Goal: Information Seeking & Learning: Check status

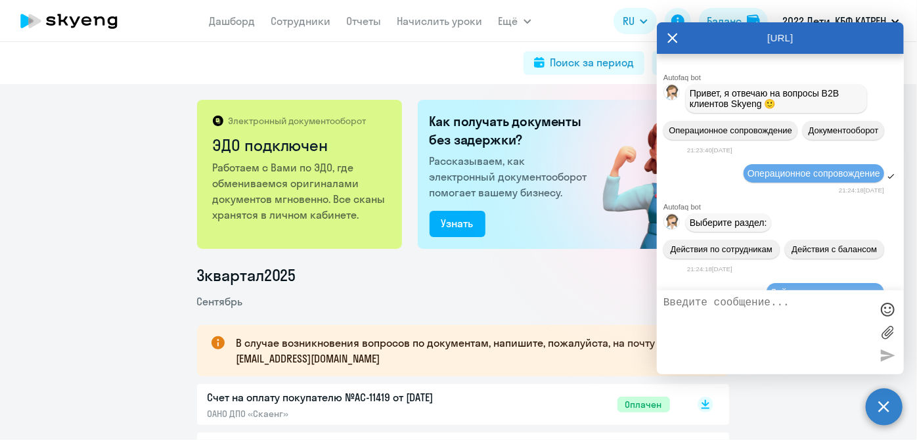
scroll to position [190690, 0]
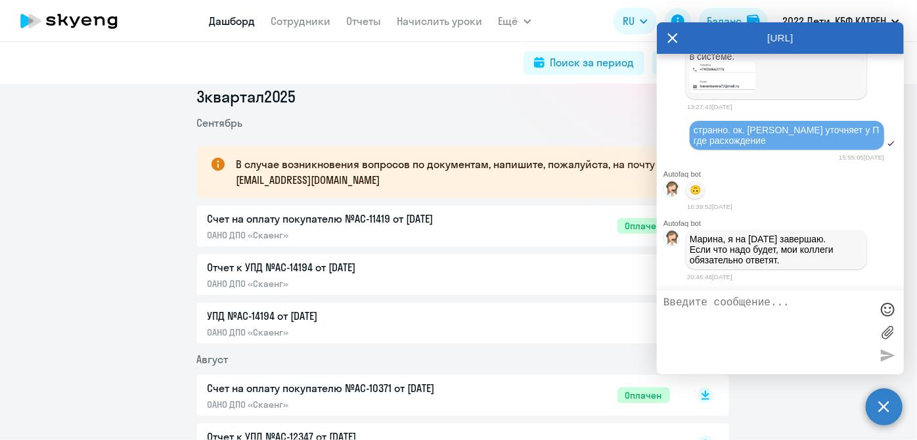
click at [229, 22] on link "Дашборд" at bounding box center [233, 20] width 46 height 13
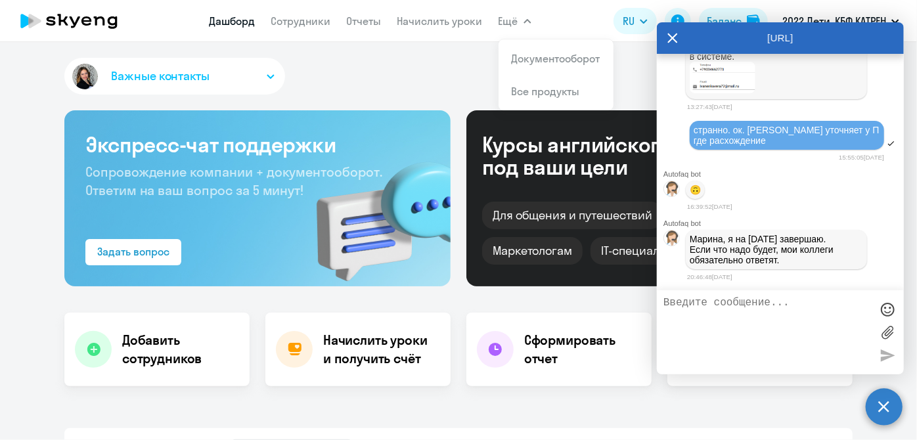
click at [669, 41] on icon at bounding box center [672, 38] width 11 height 32
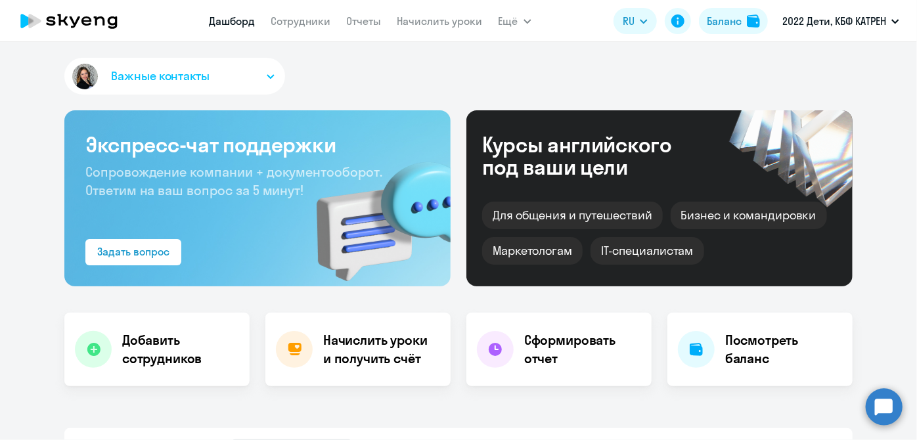
scroll to position [298, 0]
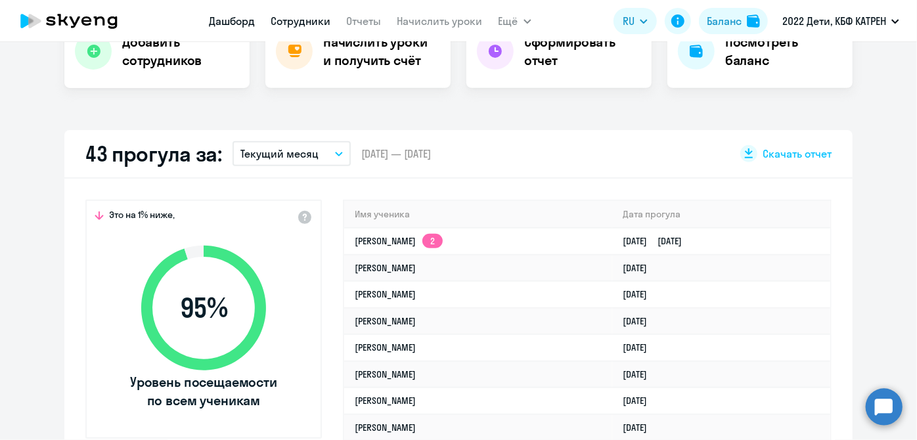
click at [300, 23] on link "Сотрудники" at bounding box center [301, 20] width 60 height 13
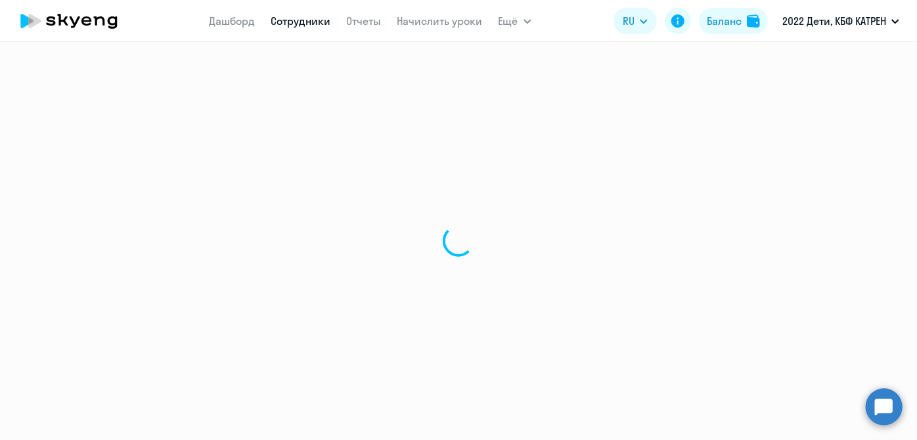
select select "30"
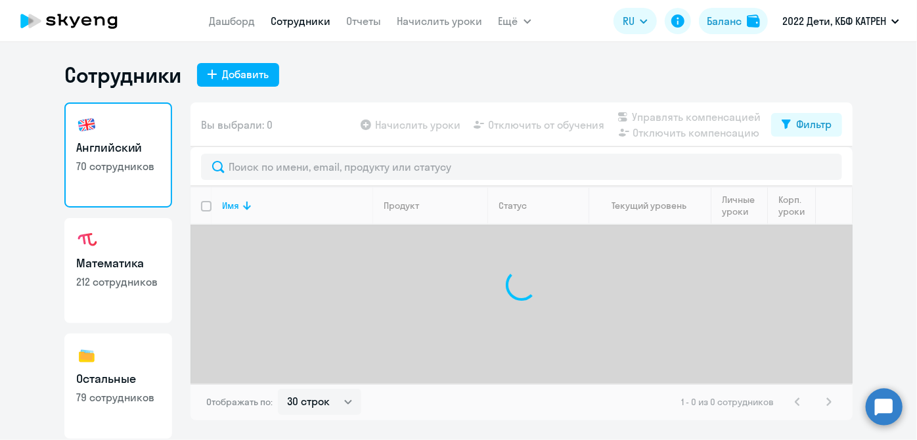
scroll to position [114, 0]
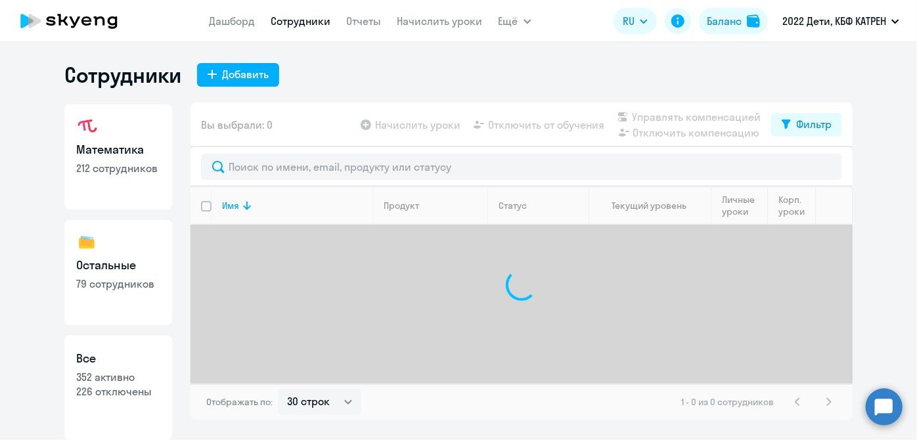
click at [103, 377] on p "352 активно" at bounding box center [118, 377] width 84 height 14
select select "30"
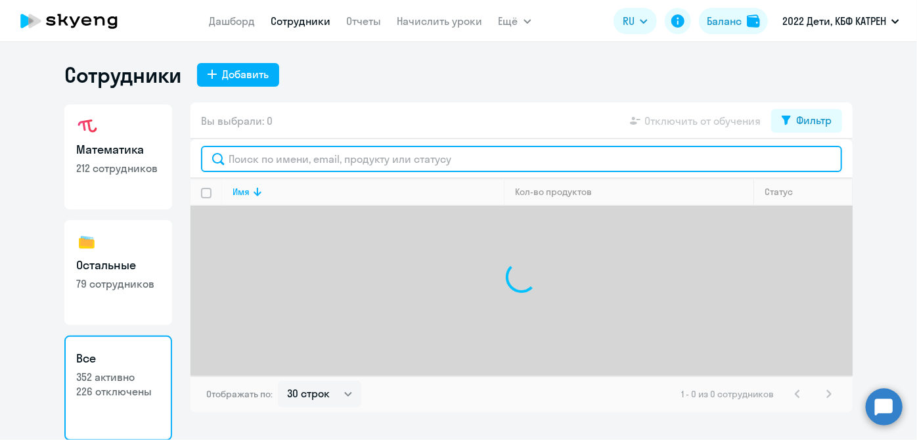
click at [276, 154] on input "text" at bounding box center [521, 159] width 641 height 26
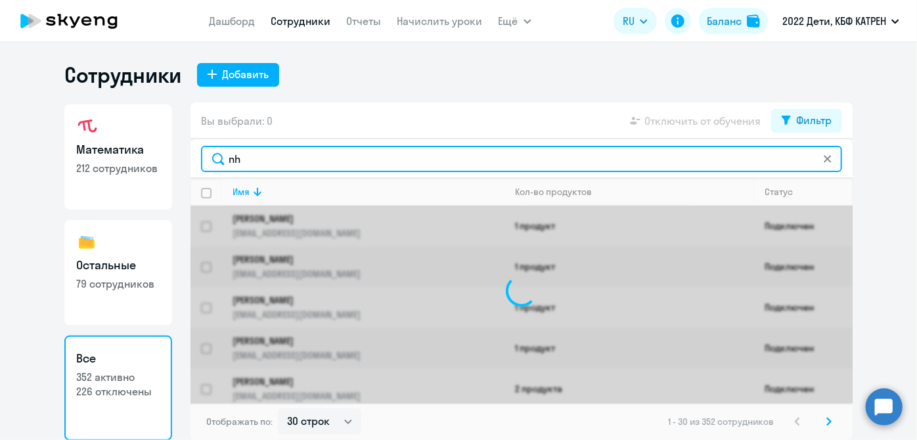
type input "n"
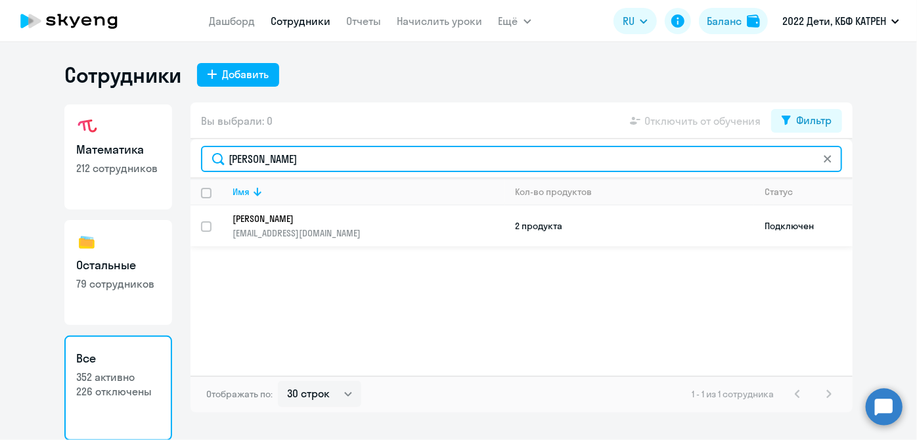
type input "[PERSON_NAME]"
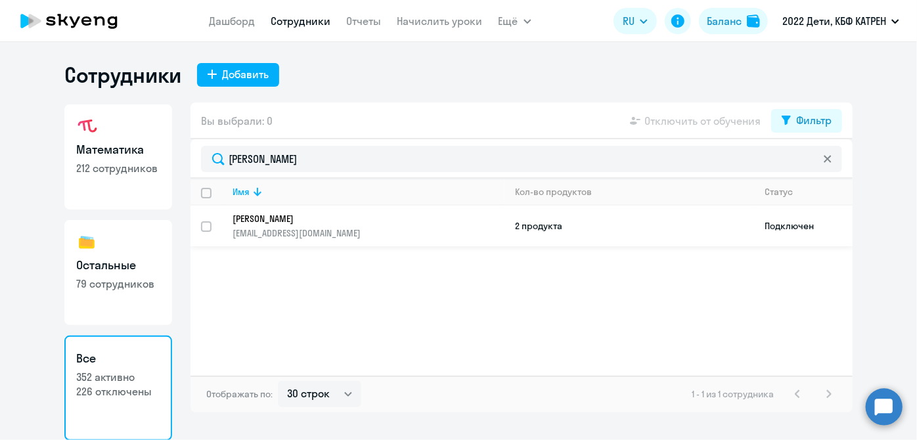
click at [345, 225] on link "[PERSON_NAME] [EMAIL_ADDRESS][DOMAIN_NAME]" at bounding box center [368, 226] width 271 height 26
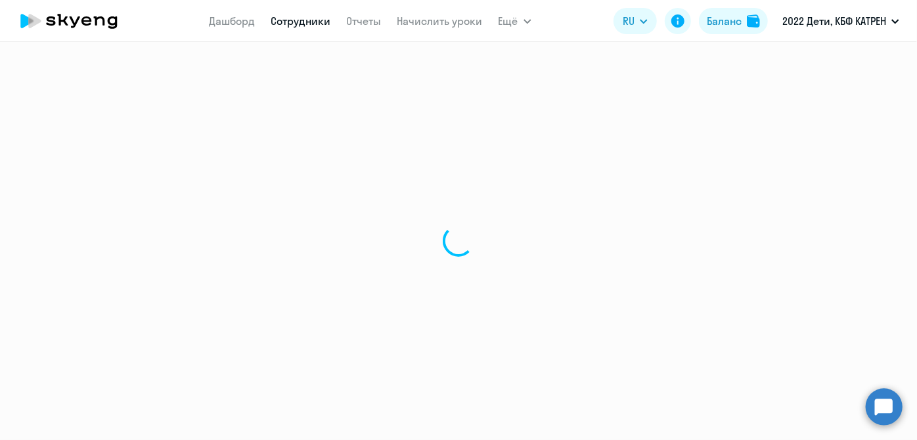
select select "math"
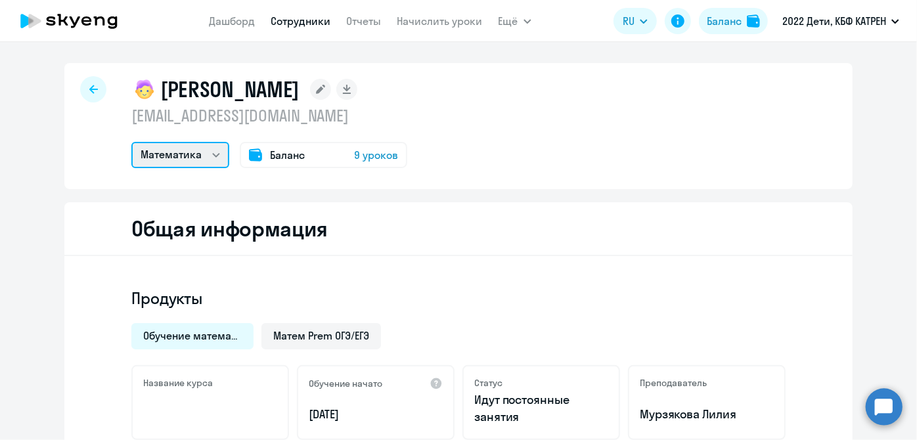
click at [213, 154] on select "Математика" at bounding box center [180, 155] width 98 height 26
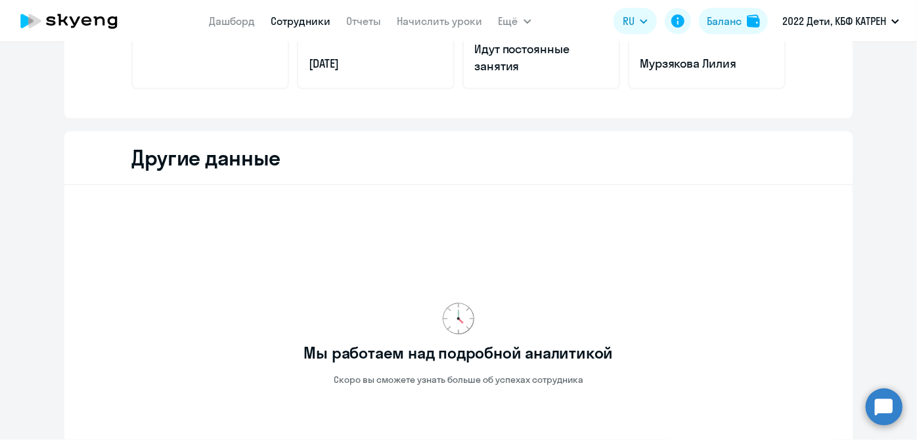
scroll to position [221, 0]
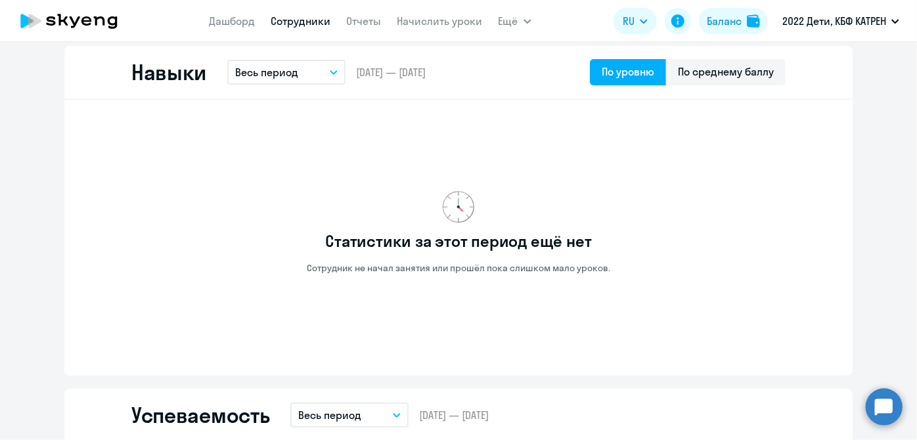
scroll to position [459, 0]
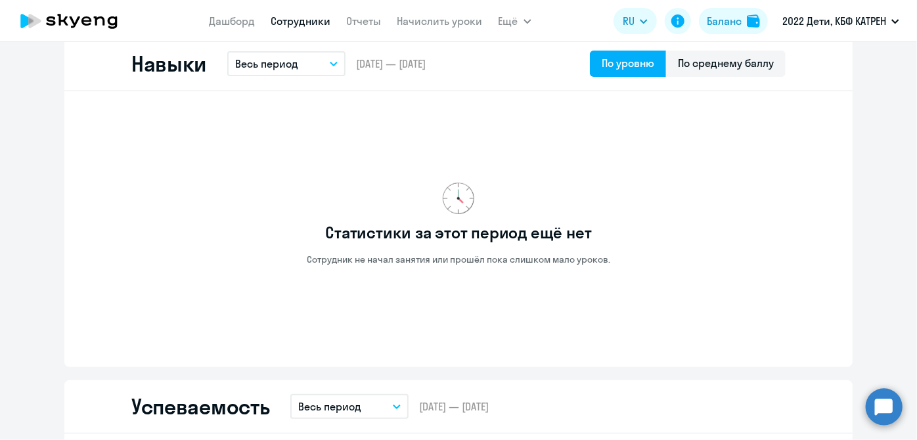
click at [329, 56] on button "Весь период" at bounding box center [286, 63] width 118 height 25
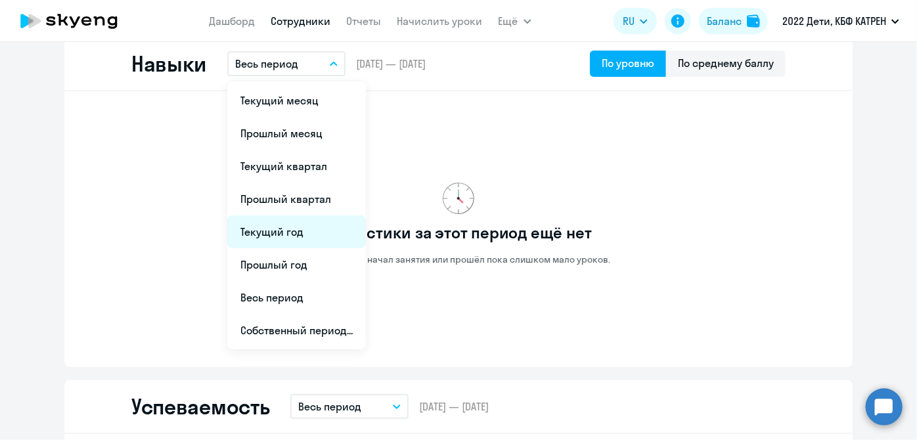
click at [289, 226] on li "Текущий год" at bounding box center [296, 231] width 139 height 33
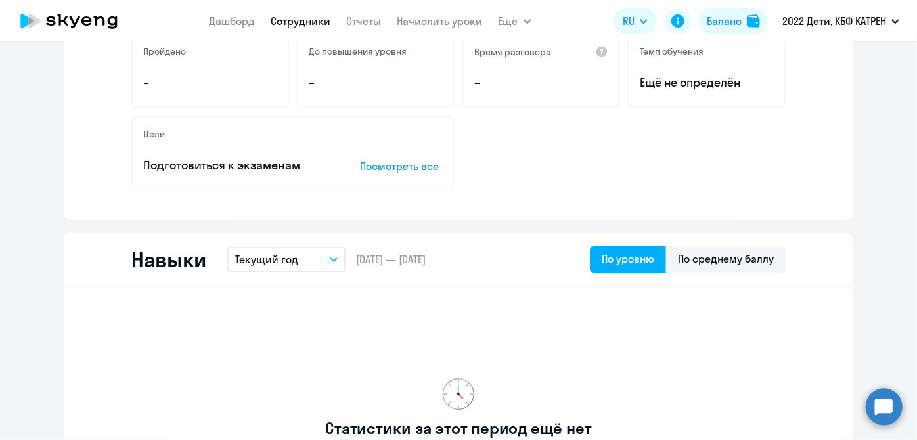
scroll to position [101, 0]
